Goal: Find specific page/section: Find specific page/section

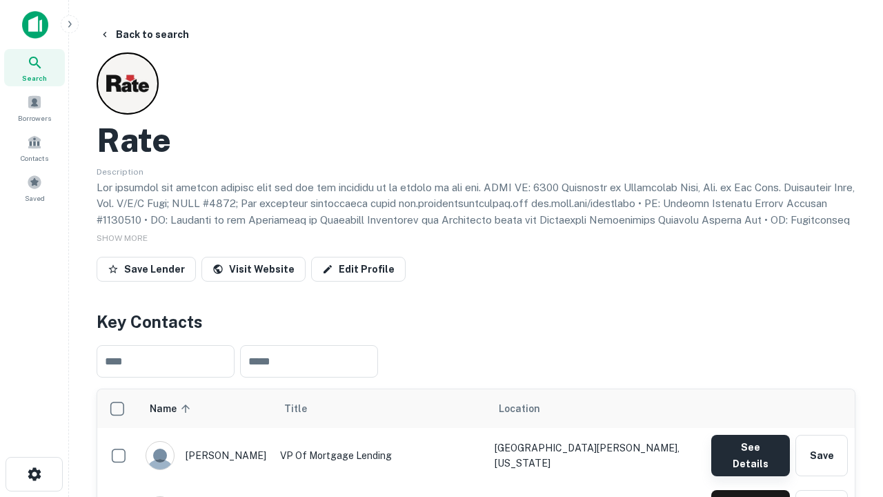
click at [750, 448] on button "See Details" at bounding box center [750, 455] width 79 height 41
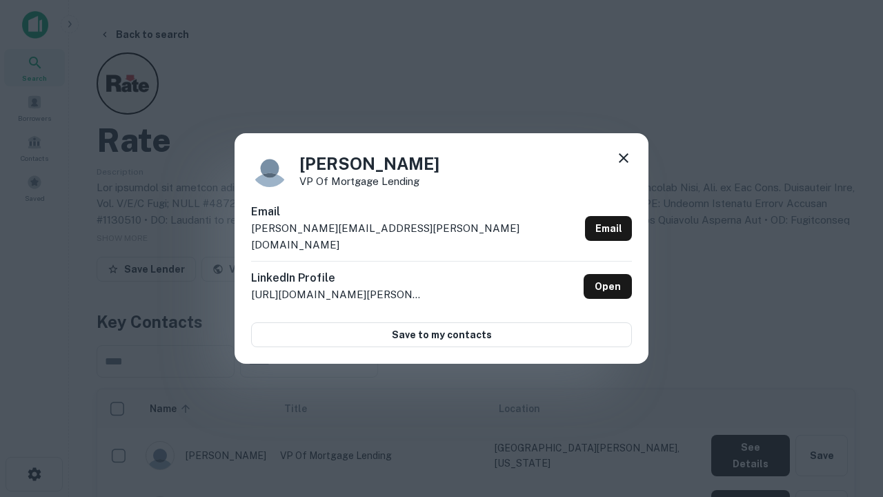
click at [624, 166] on icon at bounding box center [623, 158] width 17 height 17
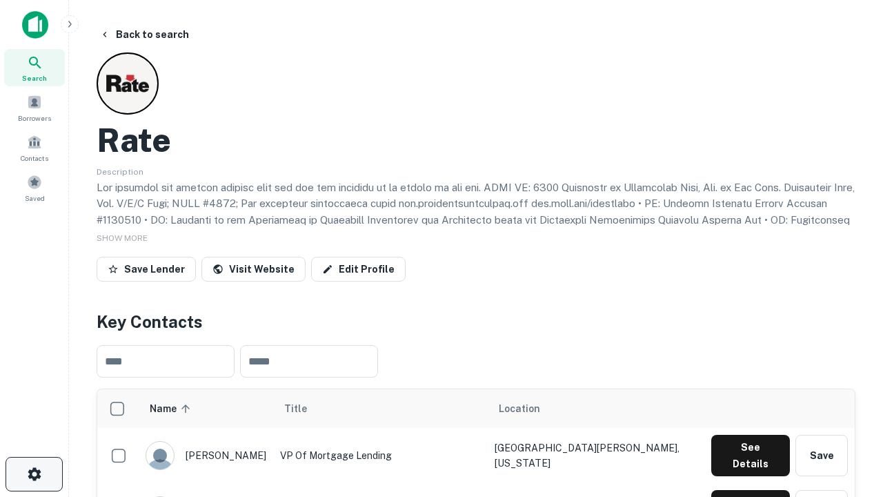
click at [34, 474] on icon "button" at bounding box center [34, 474] width 17 height 17
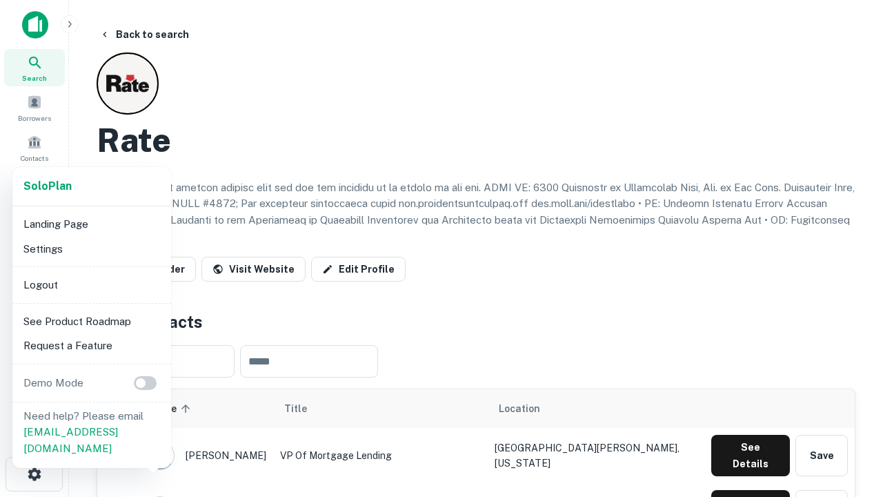
click at [91, 284] on li "Logout" at bounding box center [92, 284] width 148 height 25
